Goal: Task Accomplishment & Management: Use online tool/utility

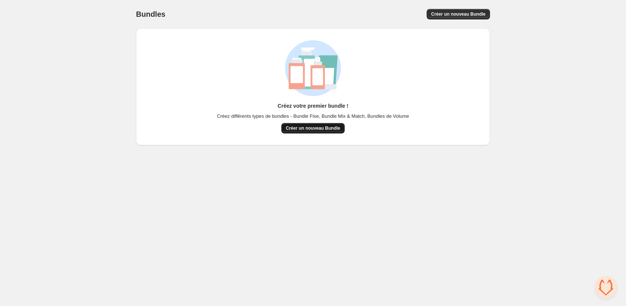
click at [329, 129] on span "Créer un nouveau Bundle" at bounding box center [313, 128] width 54 height 6
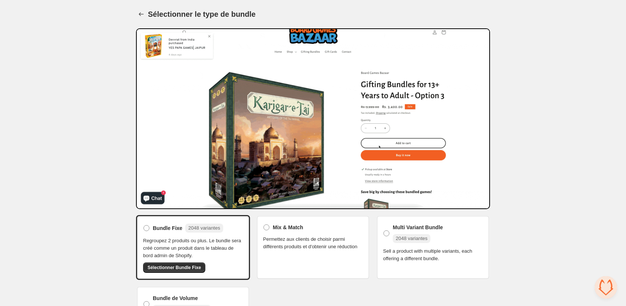
scroll to position [40, 0]
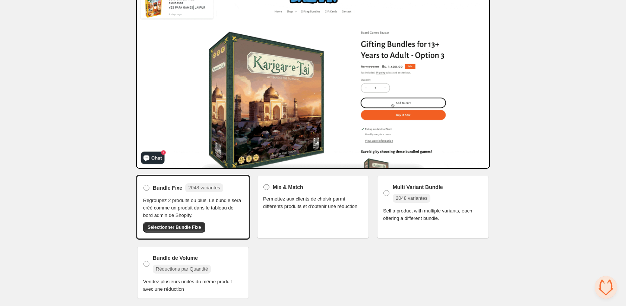
click at [269, 188] on span at bounding box center [266, 187] width 7 height 7
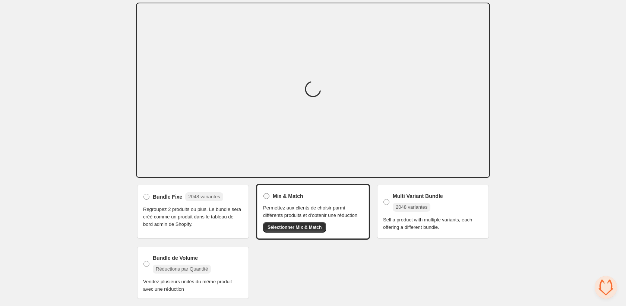
scroll to position [39, 0]
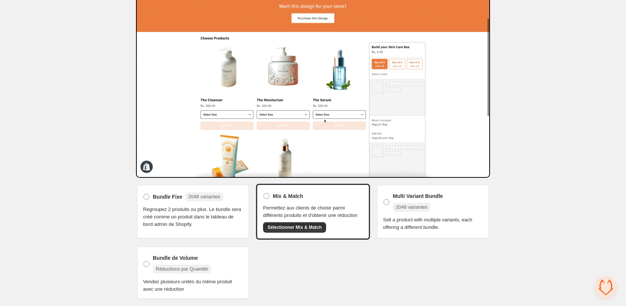
click at [297, 227] on span "Sélectionner Mix & Match" at bounding box center [295, 227] width 54 height 6
